Goal: Check status

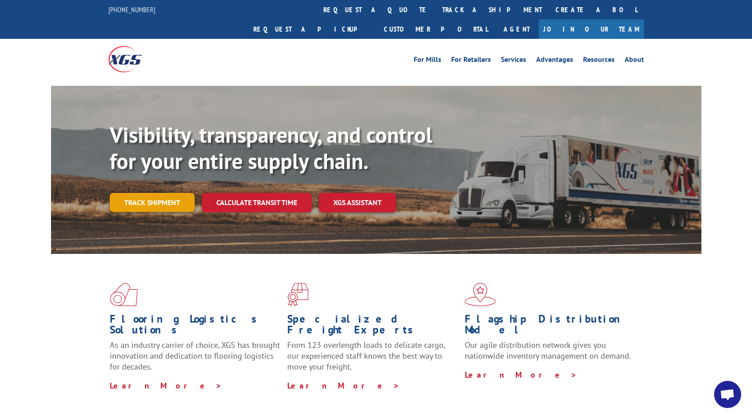
click at [161, 193] on link "Track shipment" at bounding box center [152, 202] width 85 height 19
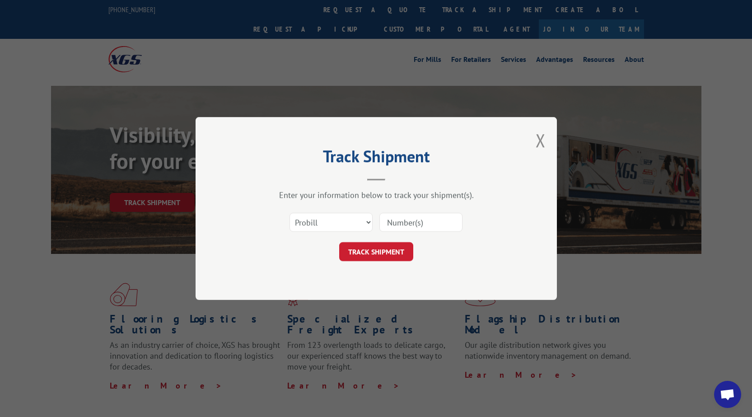
click at [412, 227] on input at bounding box center [420, 222] width 83 height 19
type input "6009093"
click at [387, 257] on button "TRACK SHIPMENT" at bounding box center [376, 251] width 74 height 19
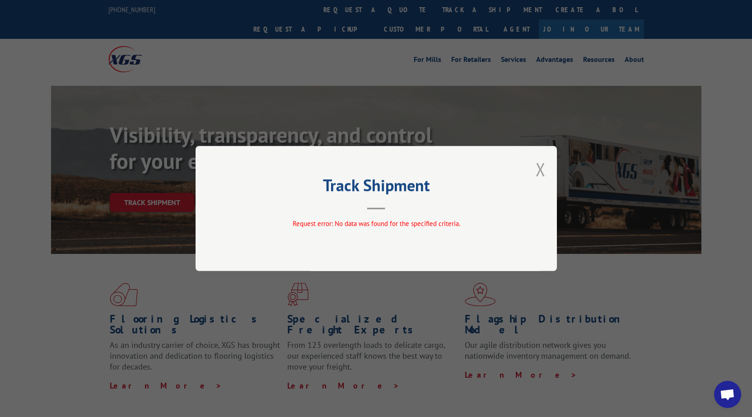
click at [541, 167] on button "Close modal" at bounding box center [541, 169] width 10 height 24
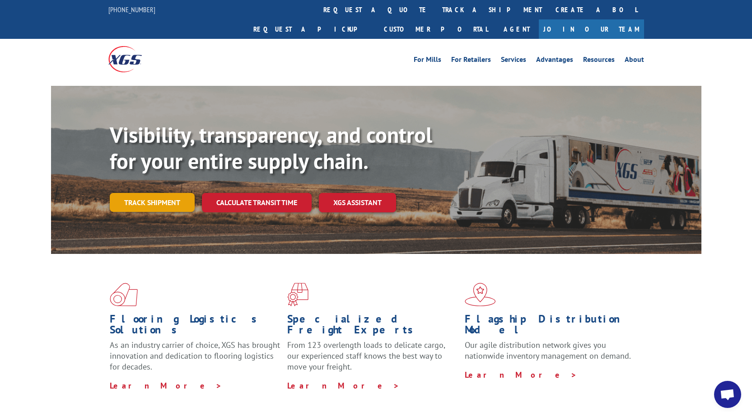
click at [159, 193] on link "Track shipment" at bounding box center [152, 202] width 85 height 19
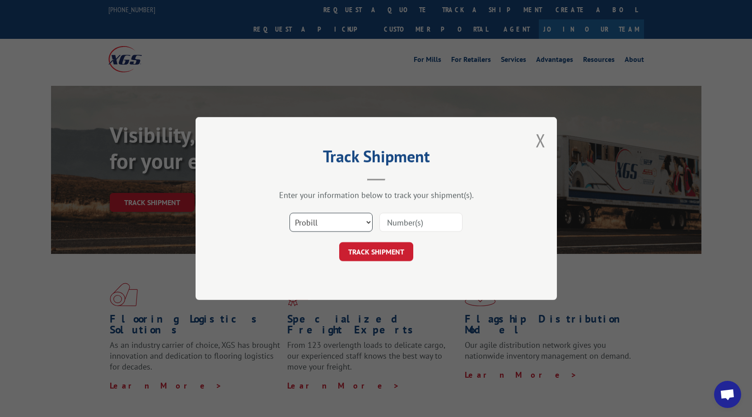
click at [368, 222] on select "Select category... Probill BOL PO" at bounding box center [331, 222] width 83 height 19
select select "bol"
click at [290, 213] on select "Select category... Probill BOL PO" at bounding box center [331, 222] width 83 height 19
click at [416, 224] on input at bounding box center [420, 222] width 83 height 19
type input "6009093"
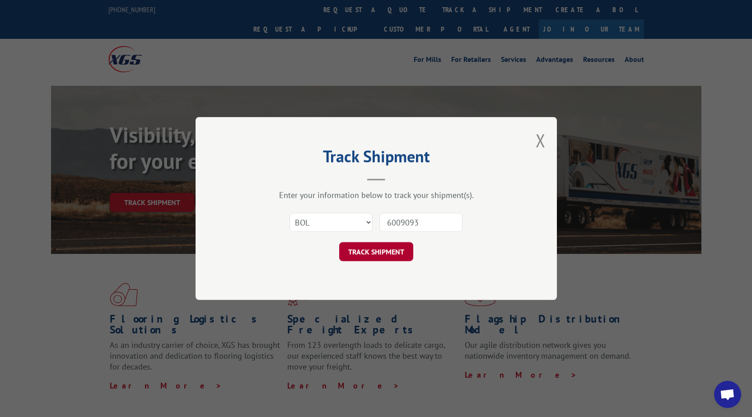
click at [392, 254] on button "TRACK SHIPMENT" at bounding box center [376, 251] width 74 height 19
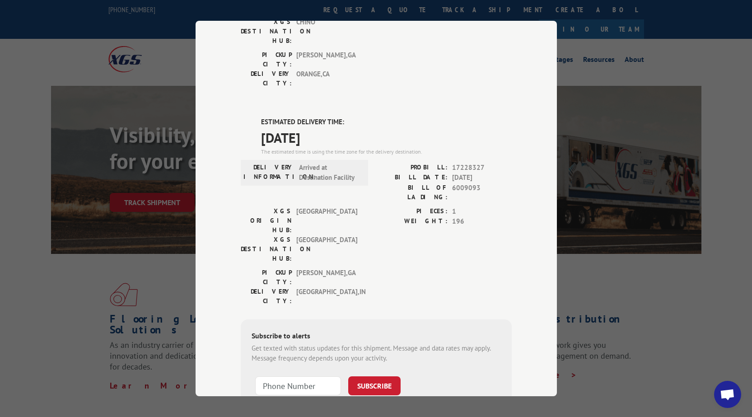
scroll to position [176, 0]
